Goal: Check status: Check status

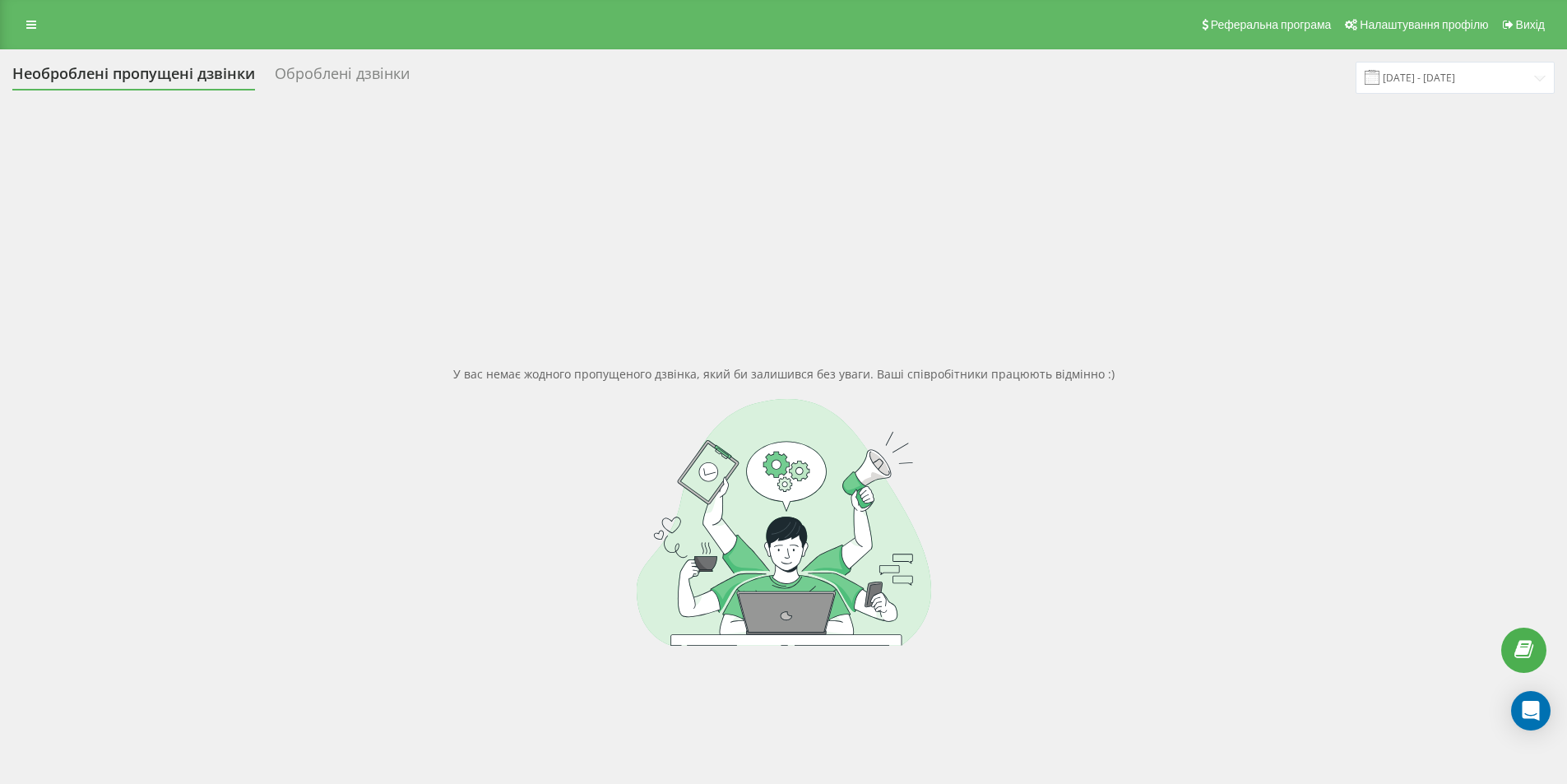
click at [33, 19] on icon at bounding box center [31, 24] width 10 height 11
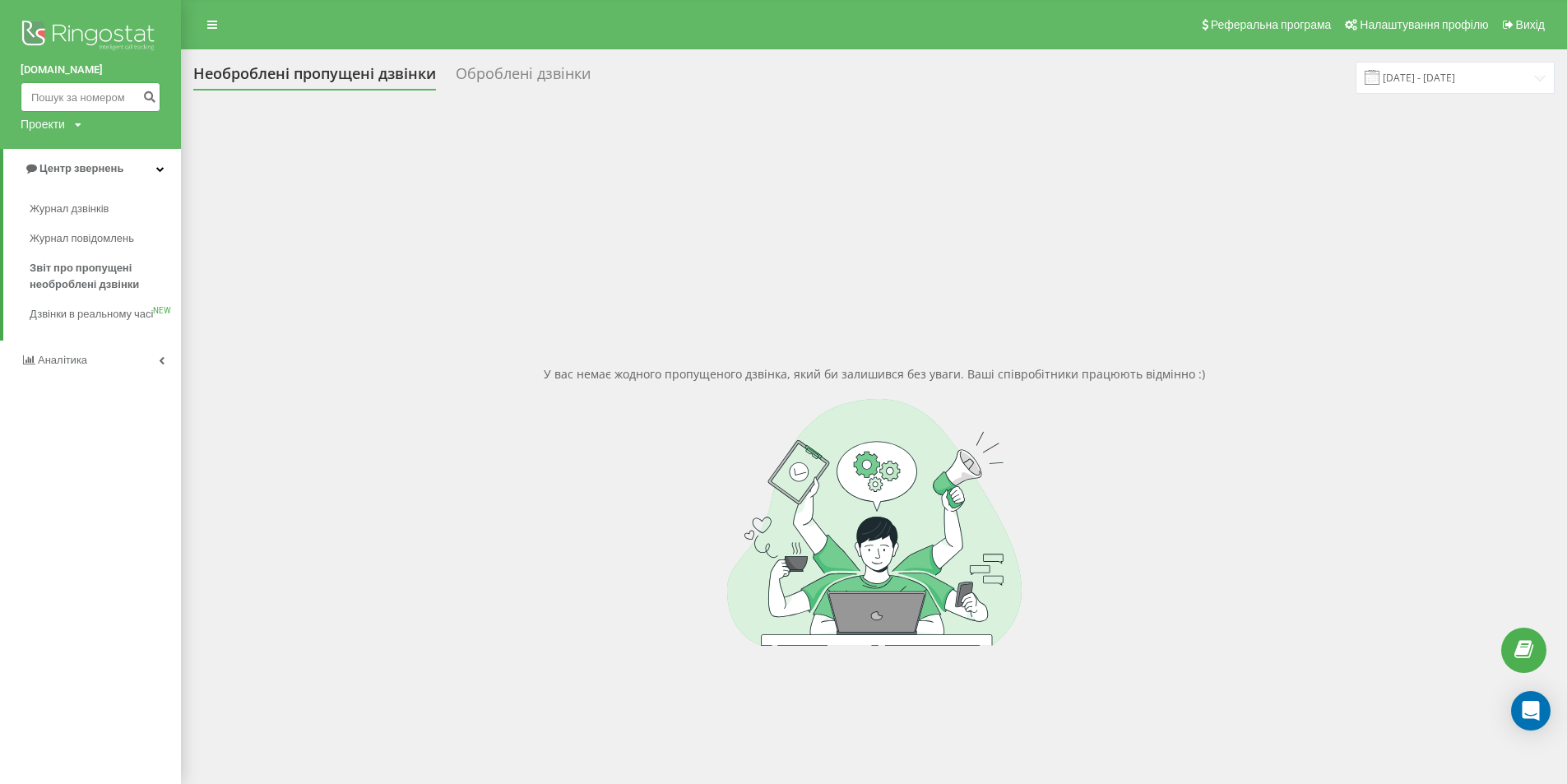
click at [89, 91] on input at bounding box center [90, 97] width 140 height 30
paste input "380679373286"
type input "380679373286"
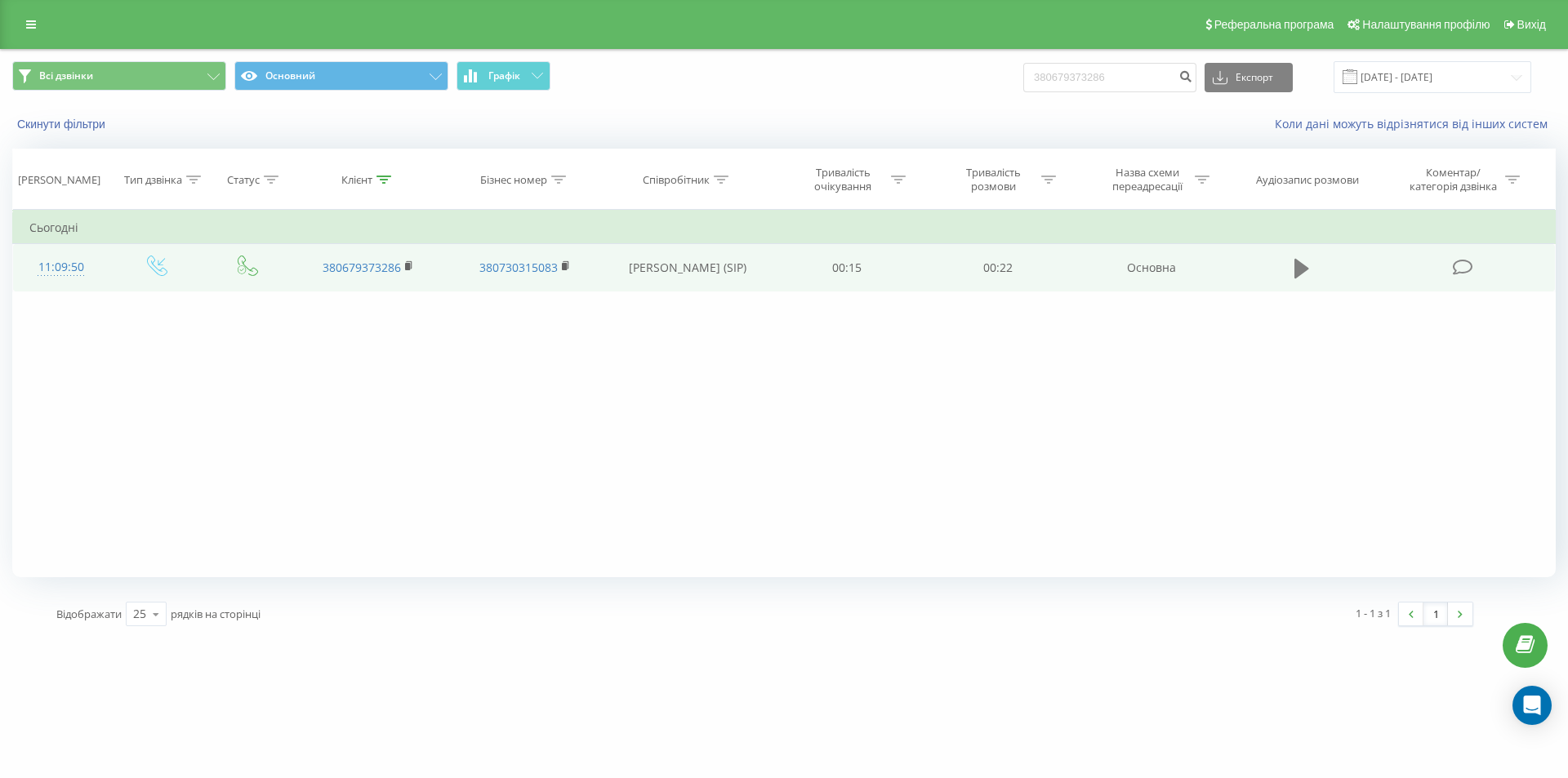
click at [1290, 260] on button at bounding box center [1301, 268] width 25 height 25
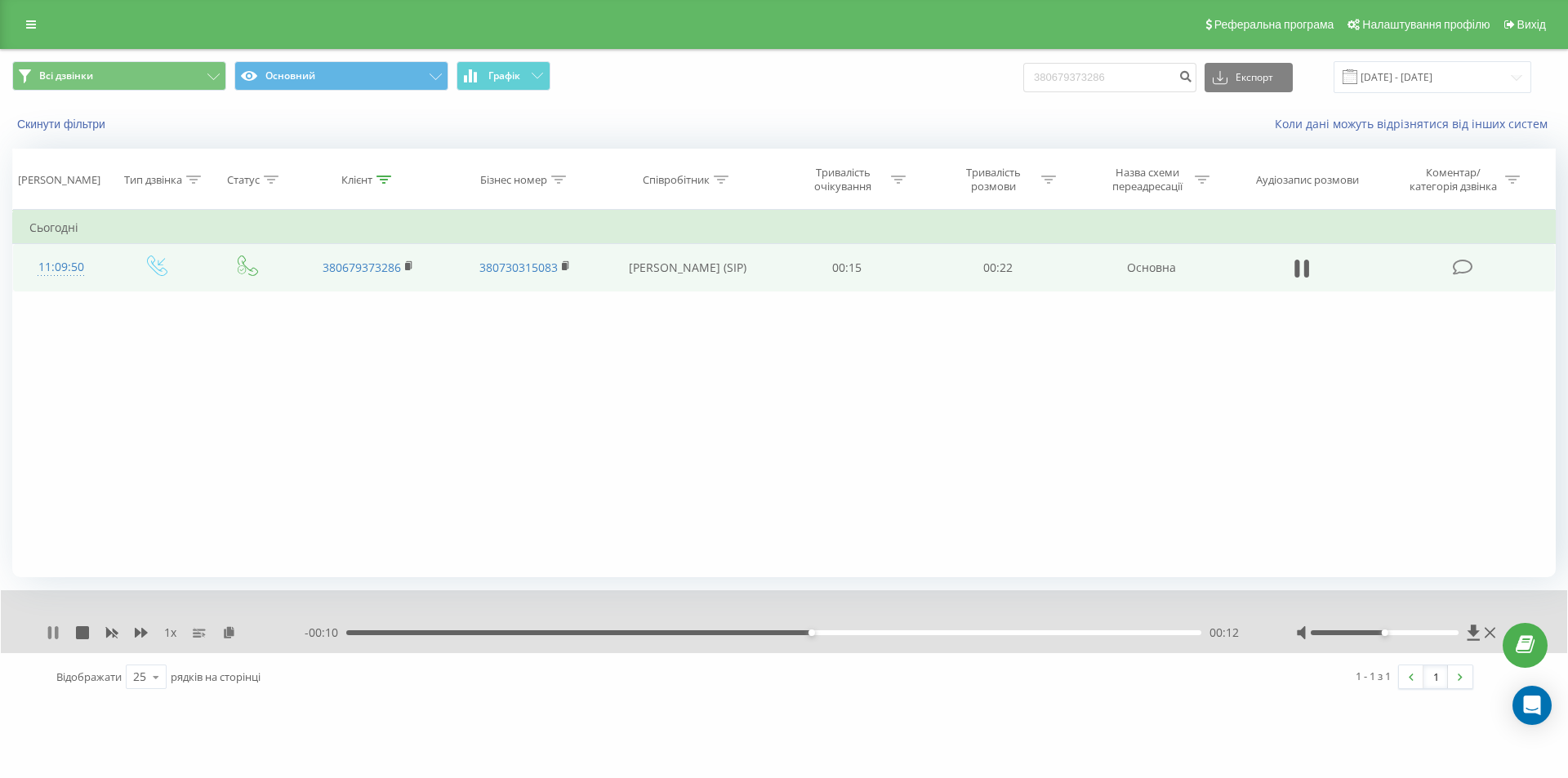
click at [56, 633] on icon at bounding box center [57, 632] width 4 height 13
drag, startPoint x: 824, startPoint y: 634, endPoint x: 254, endPoint y: 610, distance: 570.5
click at [259, 610] on div "1 x - 00:23 00:00 00:00" at bounding box center [784, 621] width 1566 height 62
click at [44, 635] on div "1 x - 00:23 00:00 00:00" at bounding box center [784, 621] width 1566 height 62
click at [55, 626] on div "1 x" at bounding box center [176, 633] width 258 height 17
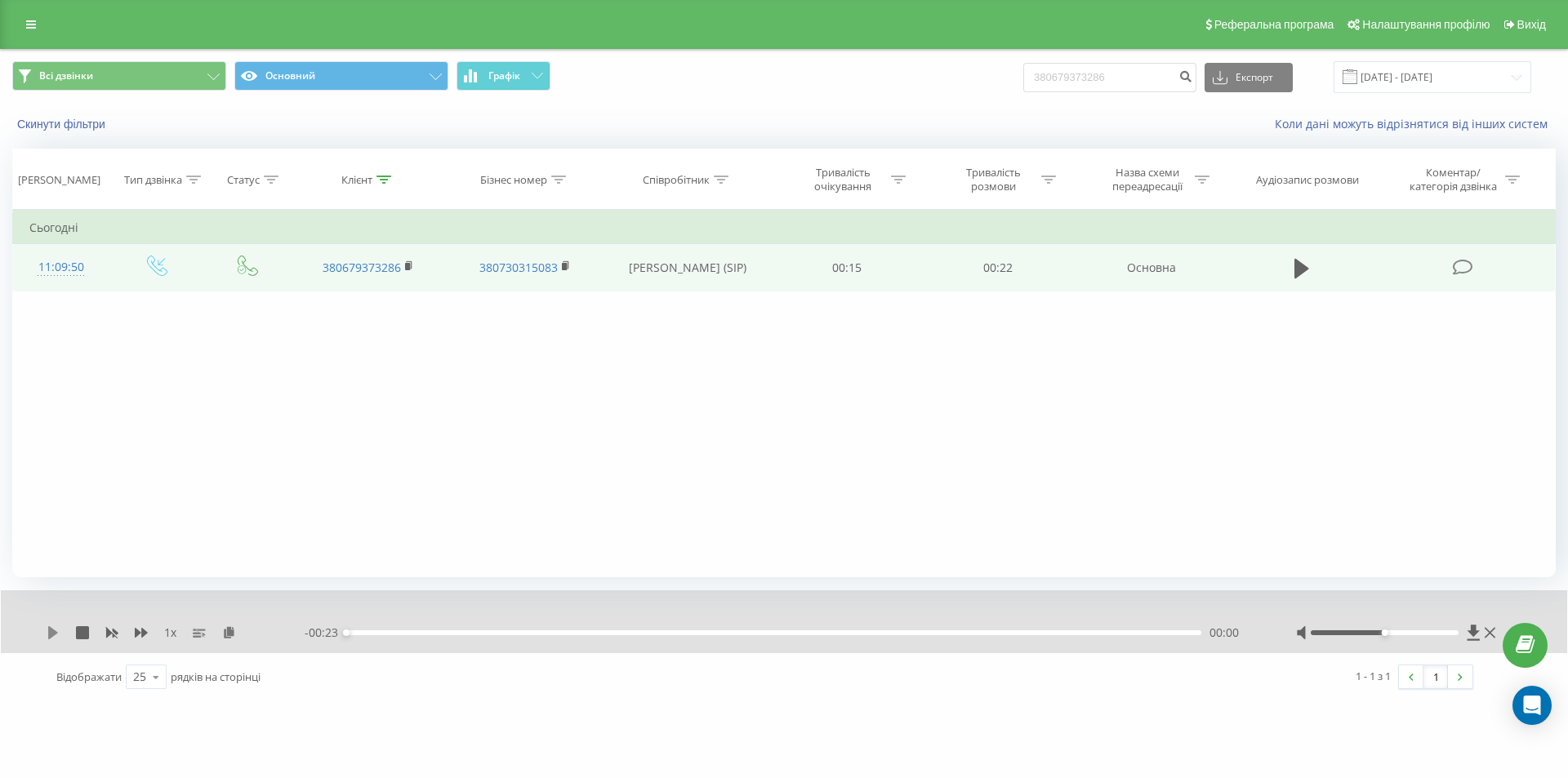
click at [55, 632] on icon at bounding box center [52, 632] width 10 height 13
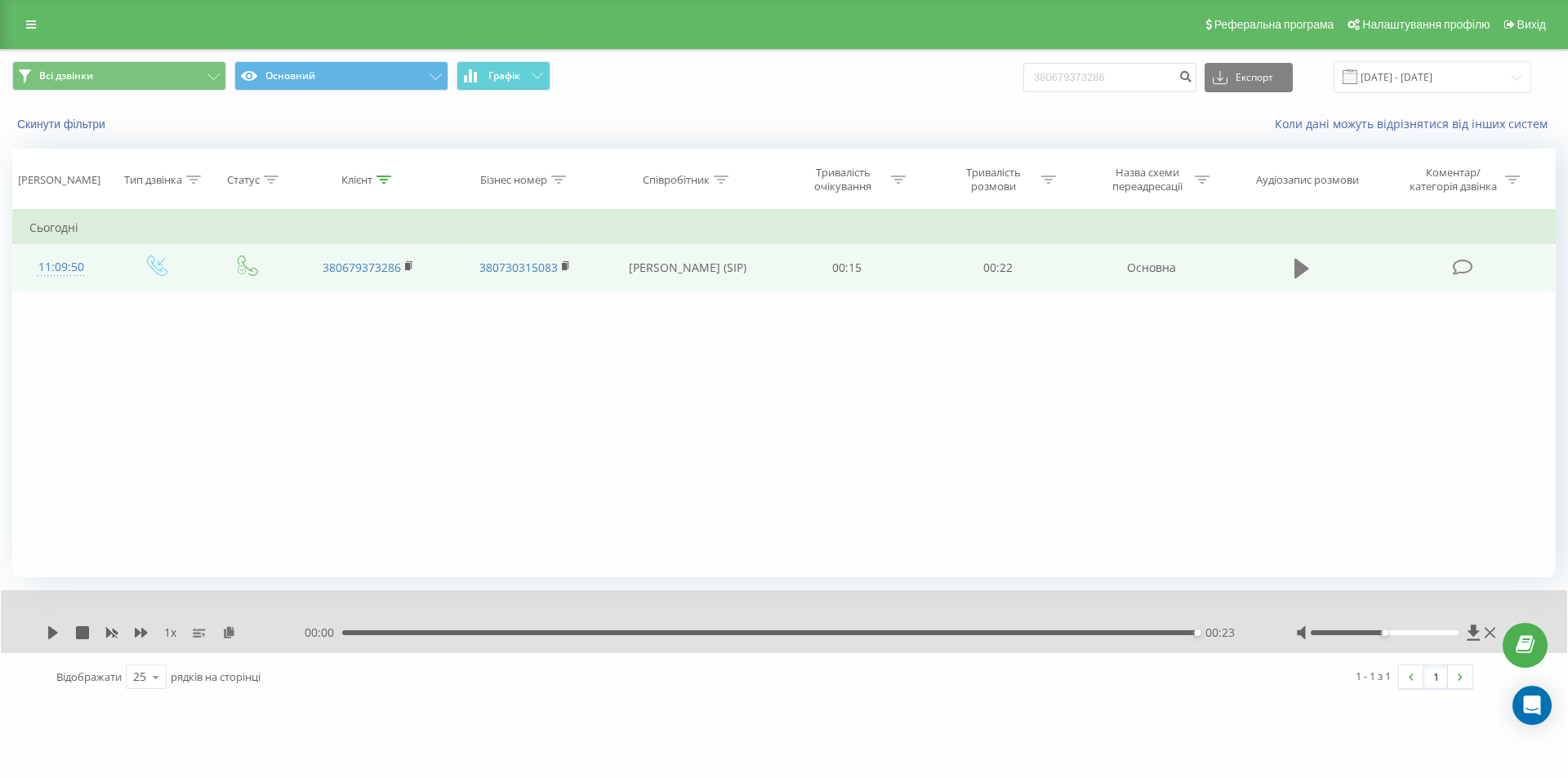
click at [1312, 267] on button at bounding box center [1301, 268] width 25 height 25
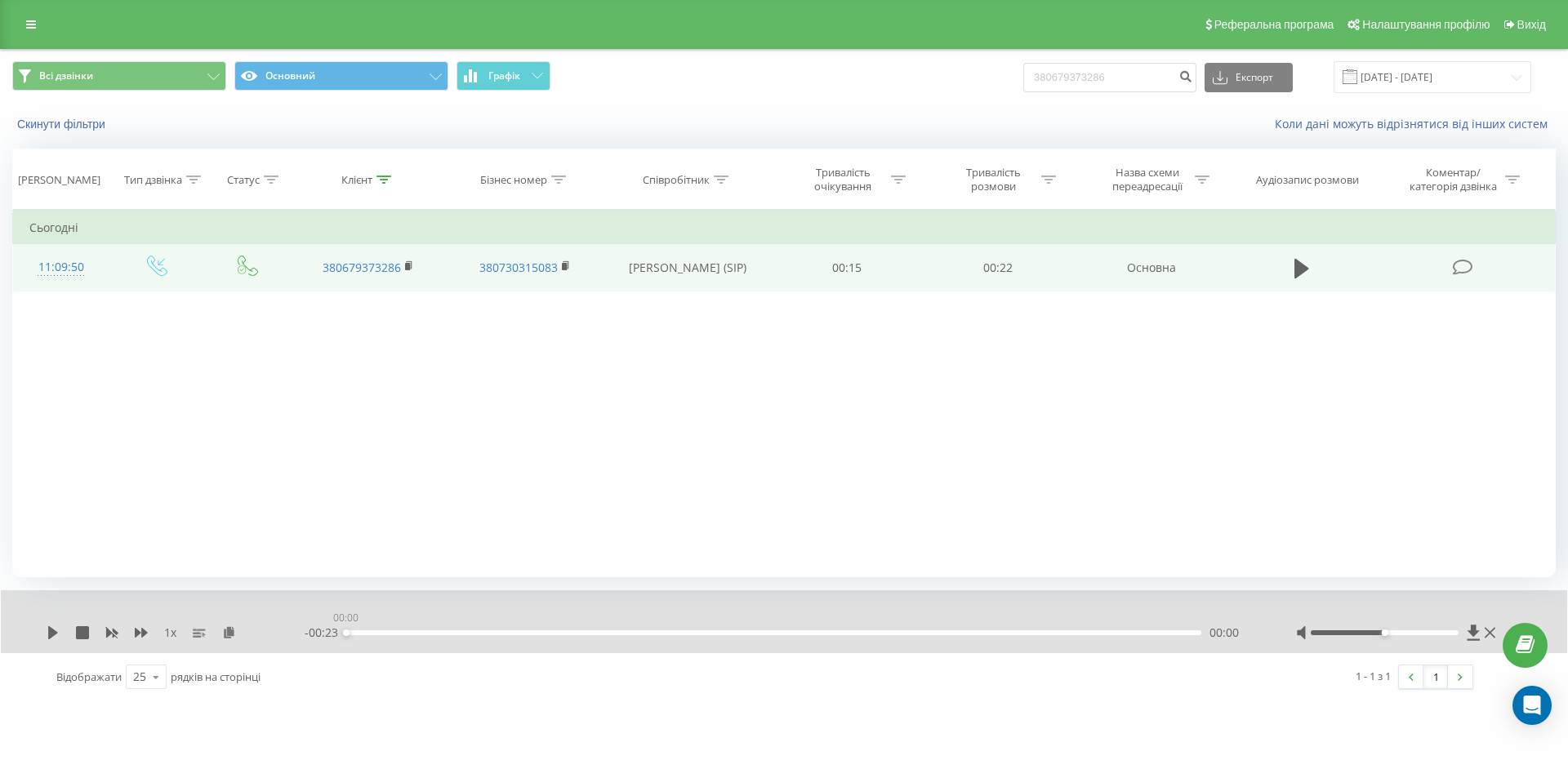
drag, startPoint x: 1188, startPoint y: 631, endPoint x: 256, endPoint y: 659, distance: 932.4
click at [256, 659] on div "1 x - 00:23 00:00 00:00 Відображати 25 10 25 50 100 рядків на сторінці 1 - 1 з …" at bounding box center [783, 645] width 1543 height 110
click at [58, 632] on icon at bounding box center [53, 632] width 13 height 13
click at [56, 633] on icon at bounding box center [57, 632] width 4 height 13
click at [115, 631] on icon at bounding box center [111, 633] width 12 height 10
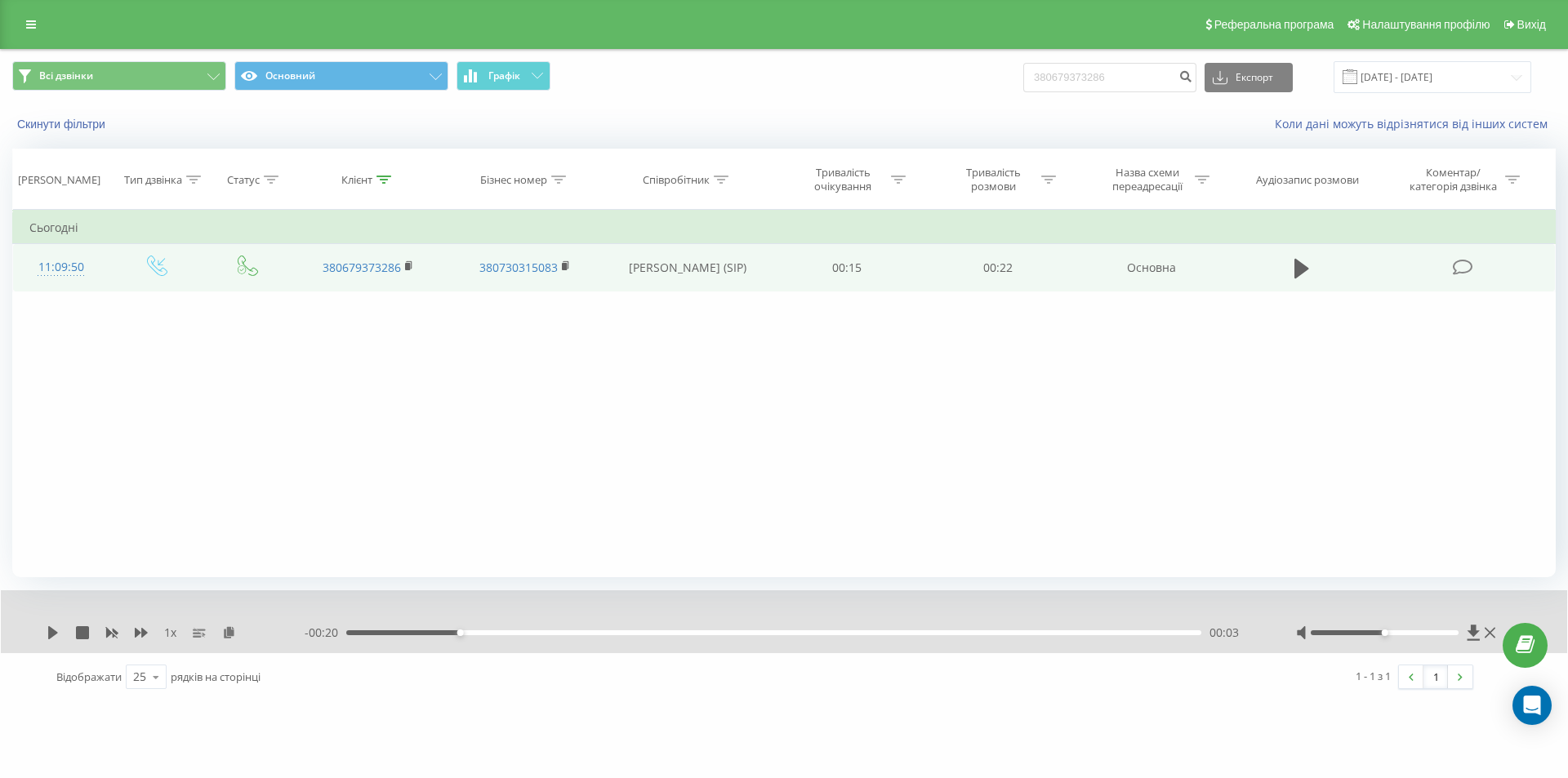
click at [172, 636] on span "1 x" at bounding box center [170, 633] width 12 height 17
click at [172, 633] on span "1 x" at bounding box center [170, 633] width 12 height 17
click at [42, 29] on link at bounding box center [31, 24] width 29 height 23
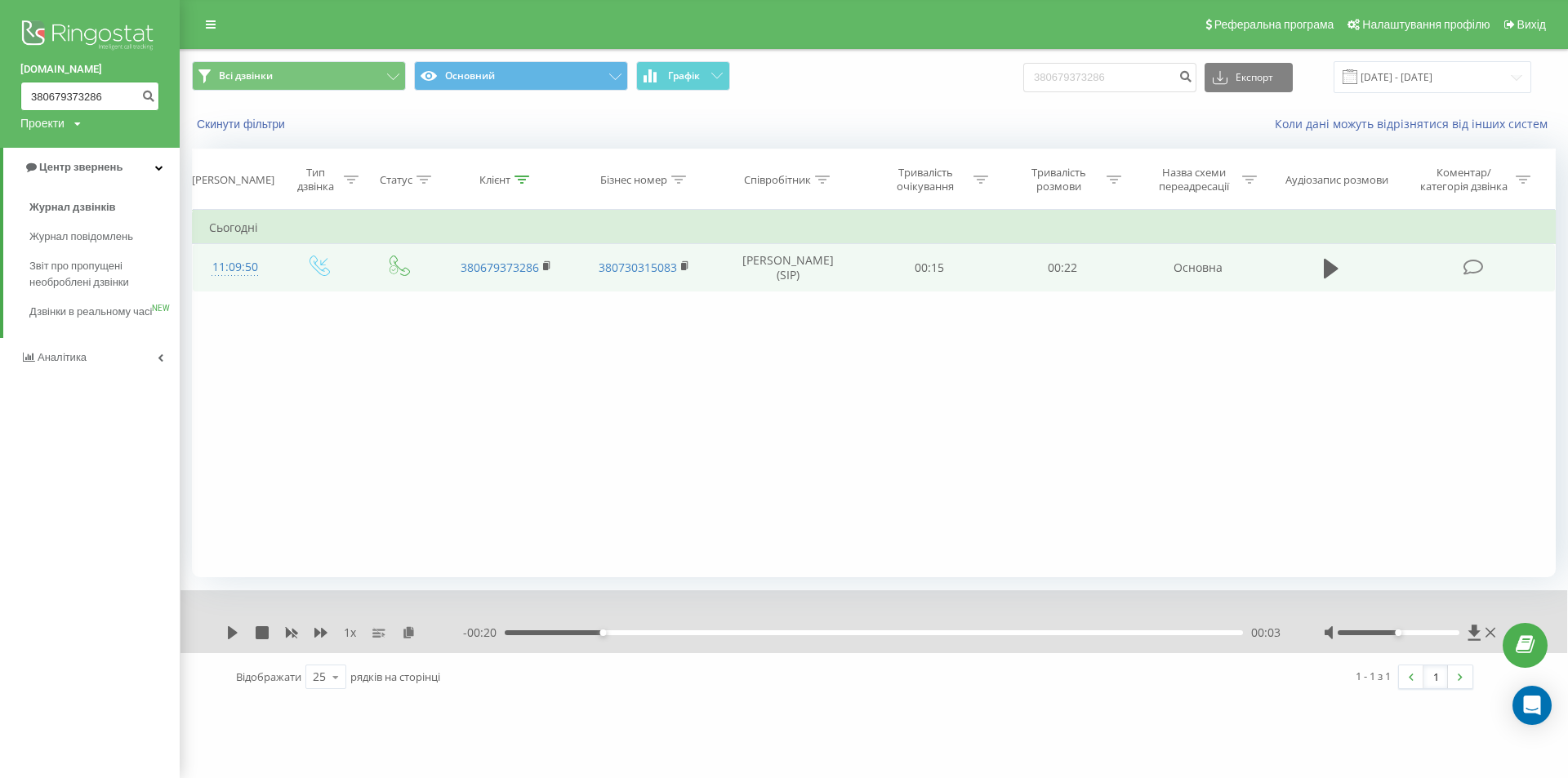
click at [55, 96] on input "380679373286" at bounding box center [89, 96] width 139 height 29
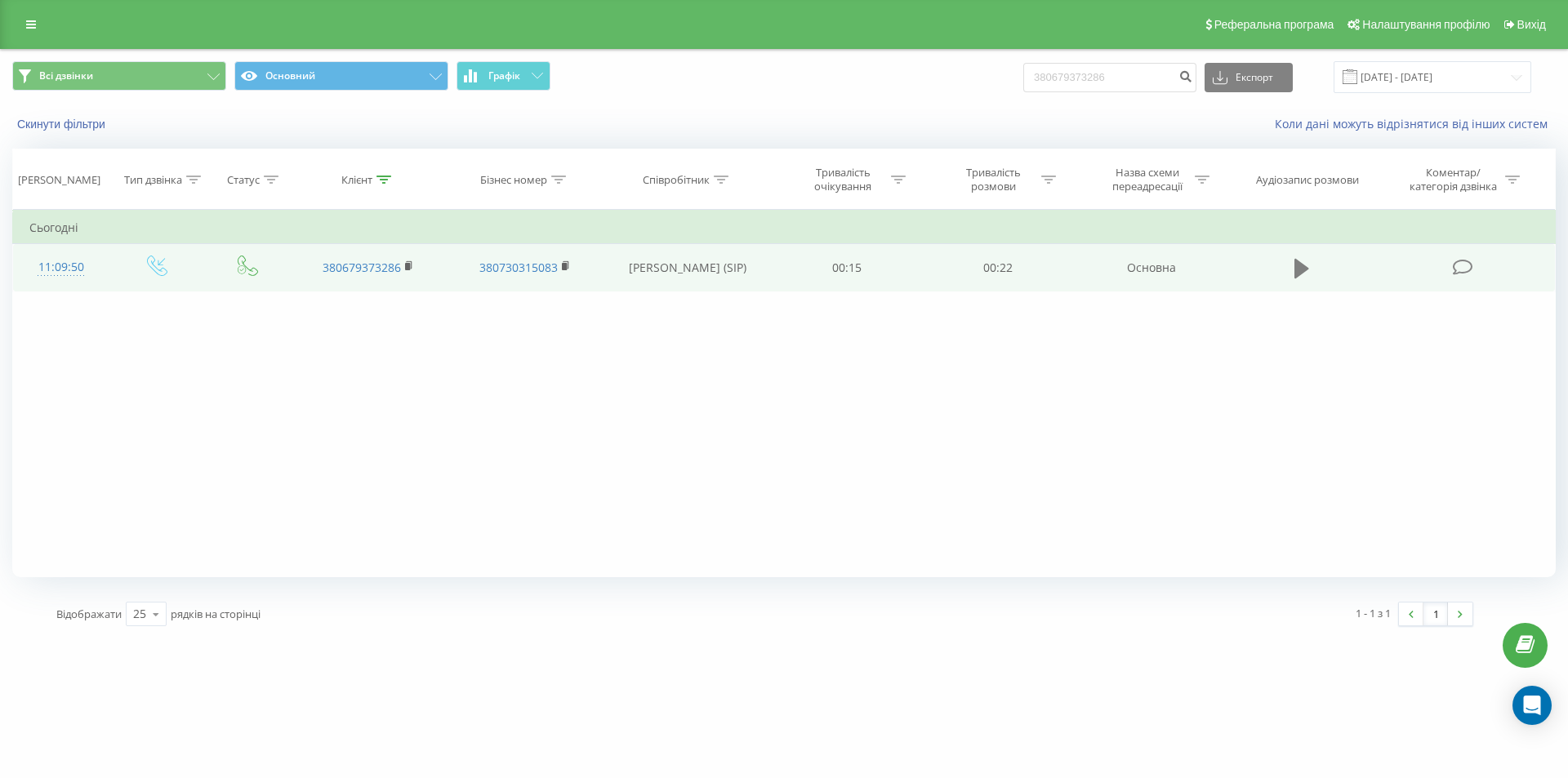
click at [1291, 262] on button at bounding box center [1301, 268] width 25 height 25
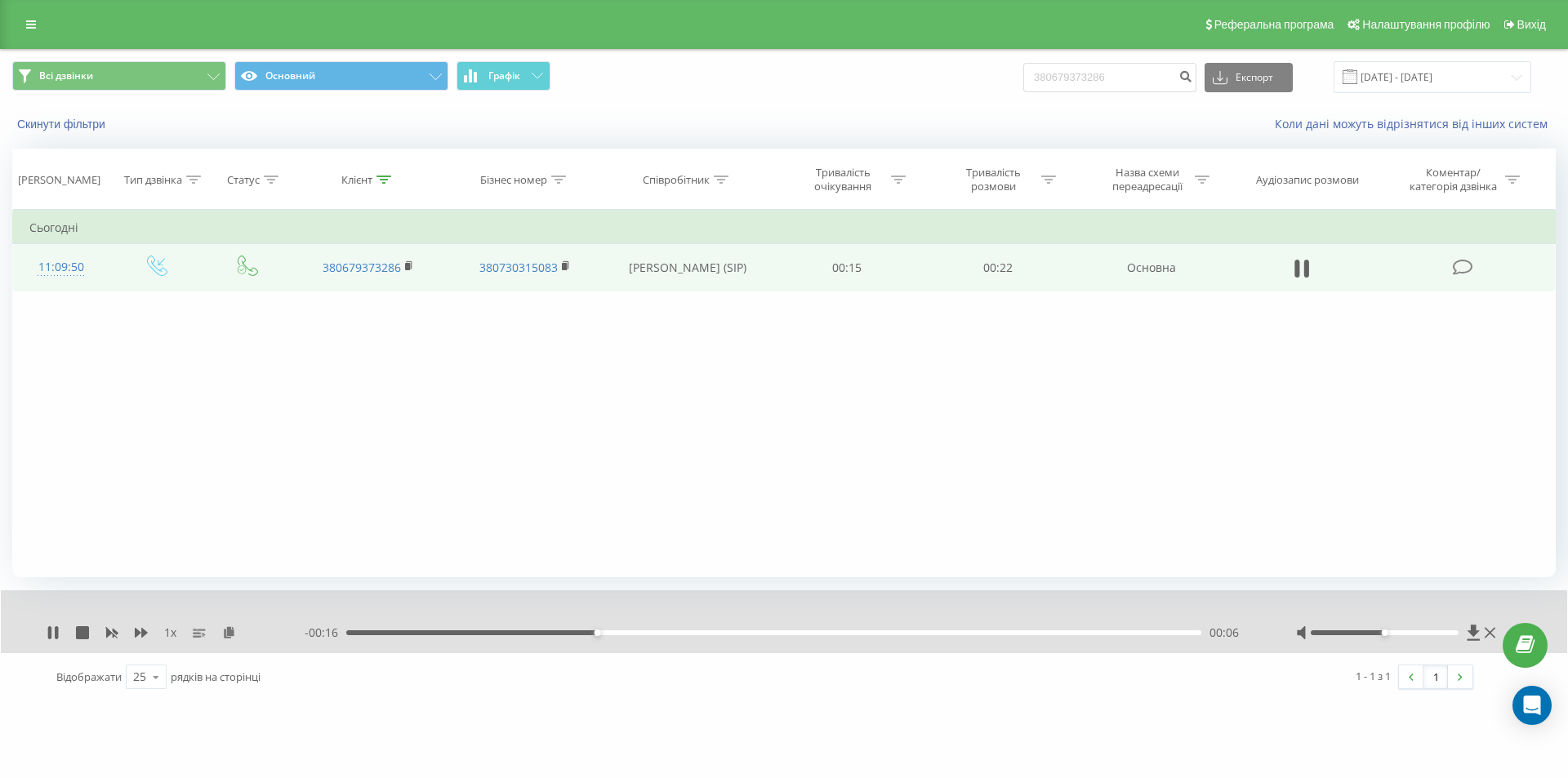
click at [414, 626] on div "- 00:16 00:06 00:06" at bounding box center [779, 633] width 950 height 17
click at [414, 633] on div "00:07" at bounding box center [774, 632] width 855 height 5
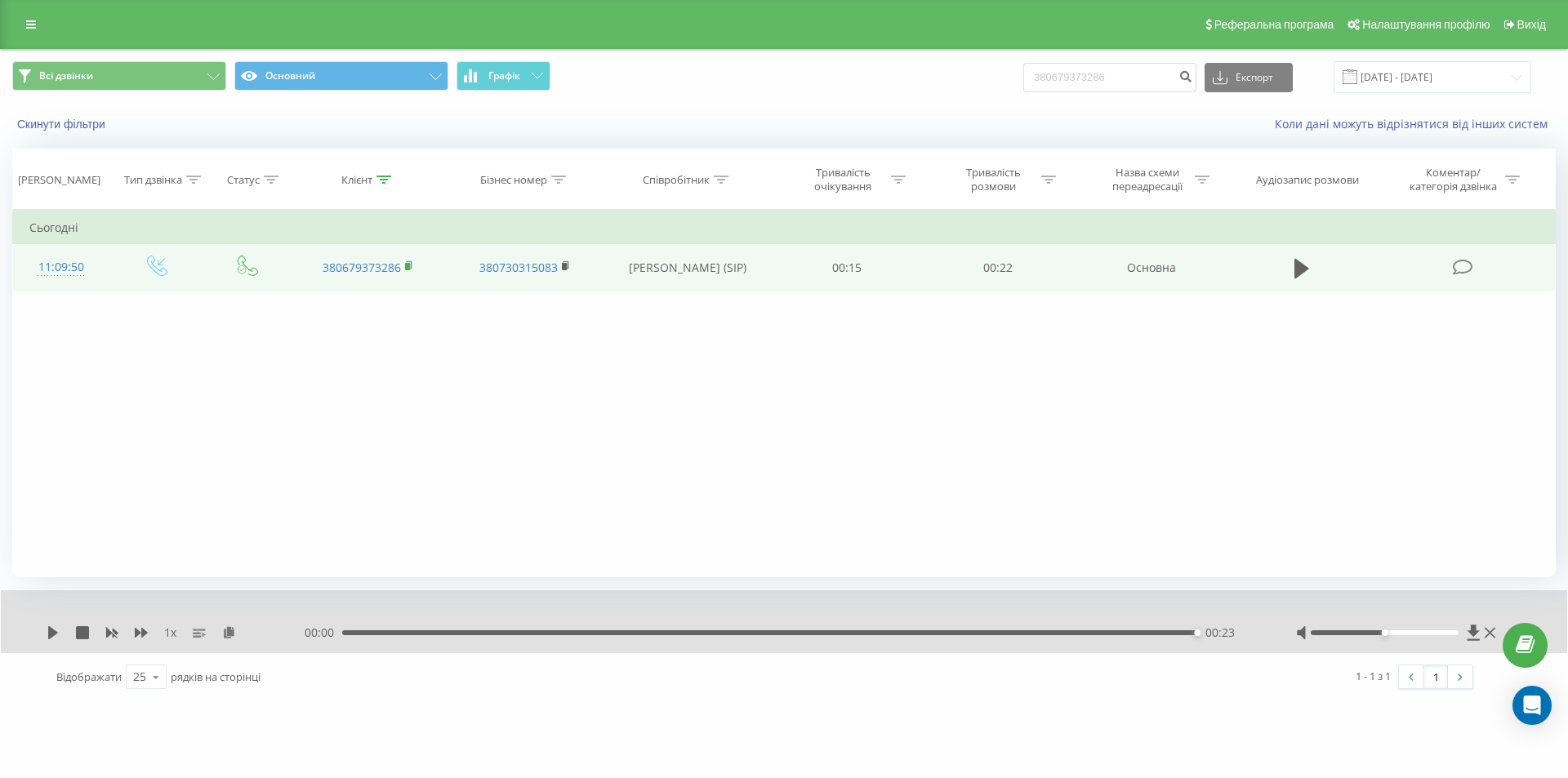
click at [407, 267] on rect at bounding box center [407, 266] width 5 height 7
